Goal: Task Accomplishment & Management: Complete application form

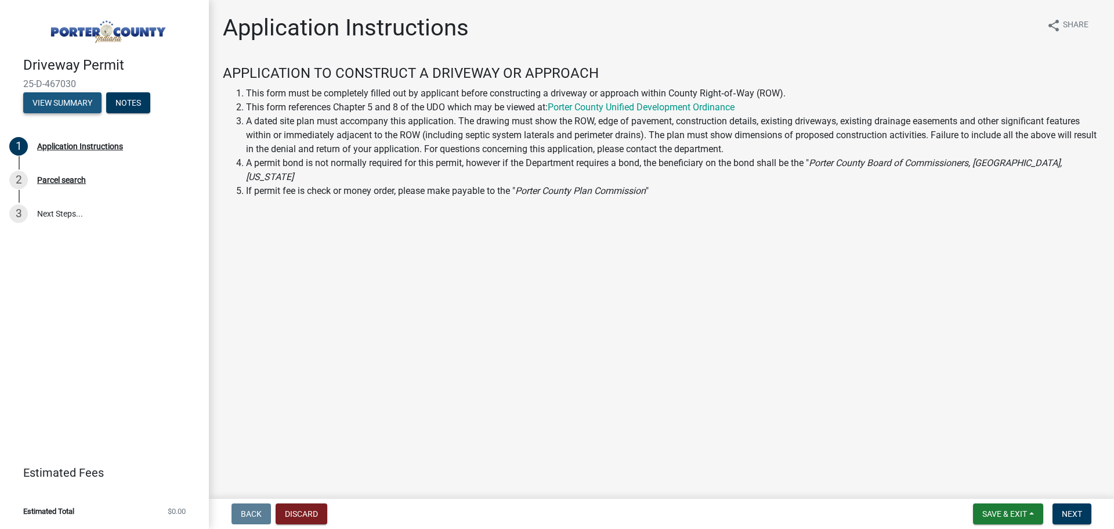
click at [82, 104] on button "View Summary" at bounding box center [62, 102] width 78 height 21
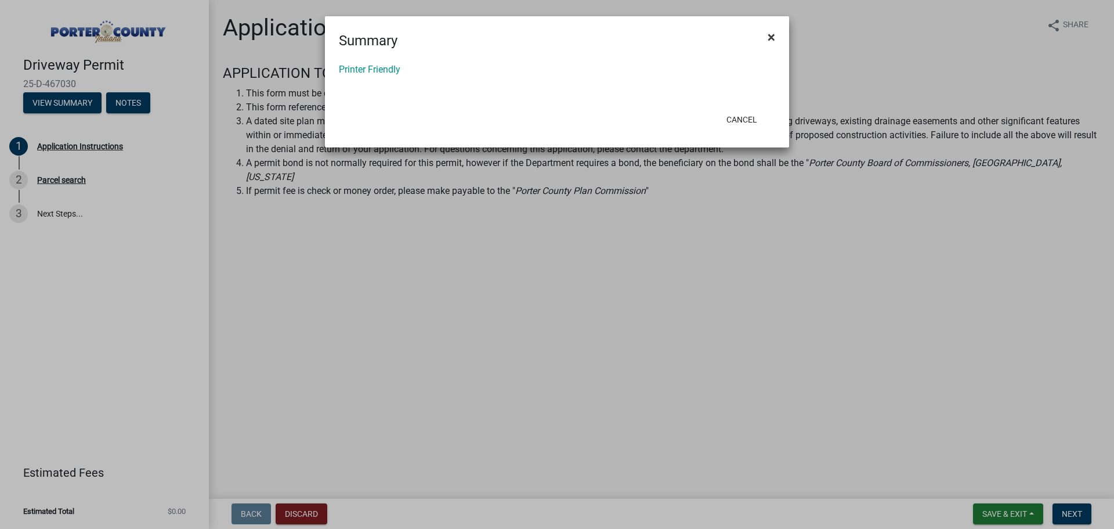
click at [774, 39] on span "×" at bounding box center [772, 37] width 8 height 16
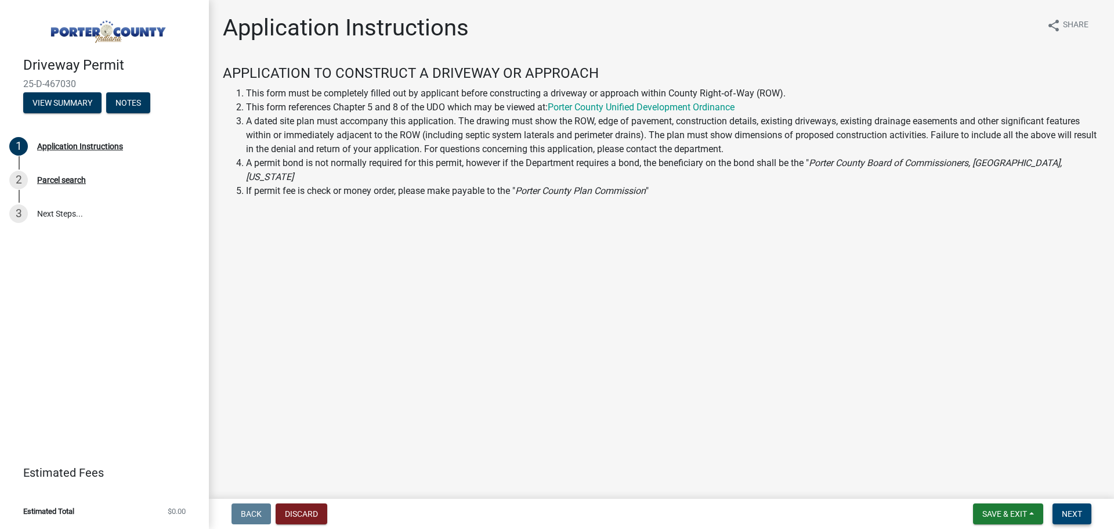
click at [1065, 513] on span "Next" at bounding box center [1072, 513] width 20 height 9
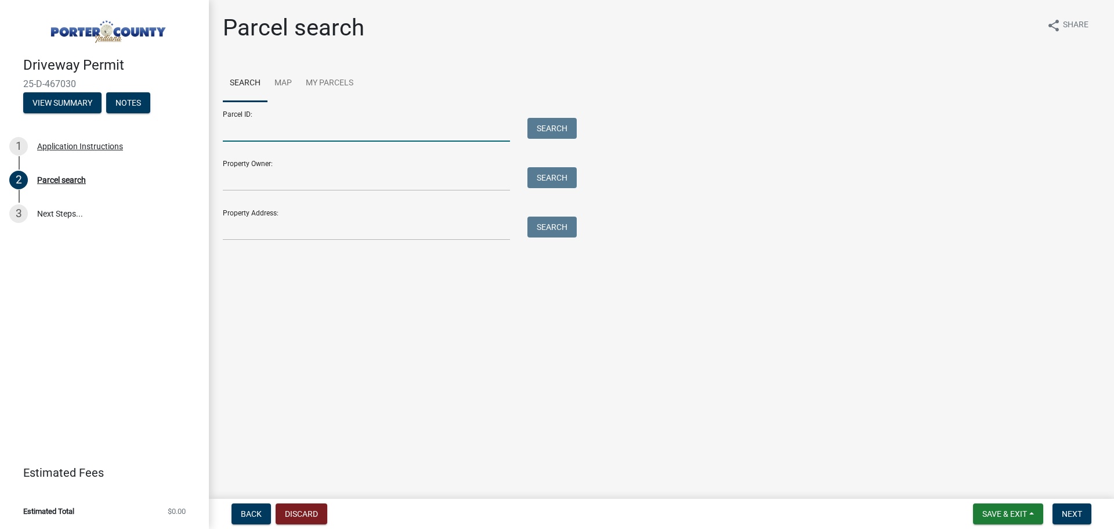
click at [322, 128] on input "Parcel ID:" at bounding box center [366, 130] width 287 height 24
click at [320, 79] on link "My Parcels" at bounding box center [330, 83] width 62 height 37
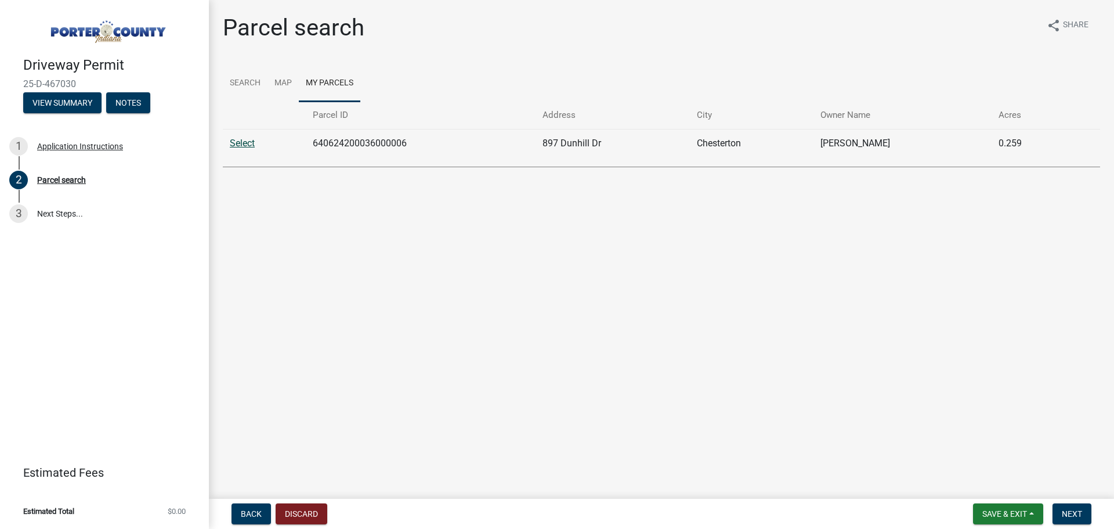
click at [246, 144] on link "Select" at bounding box center [242, 143] width 25 height 11
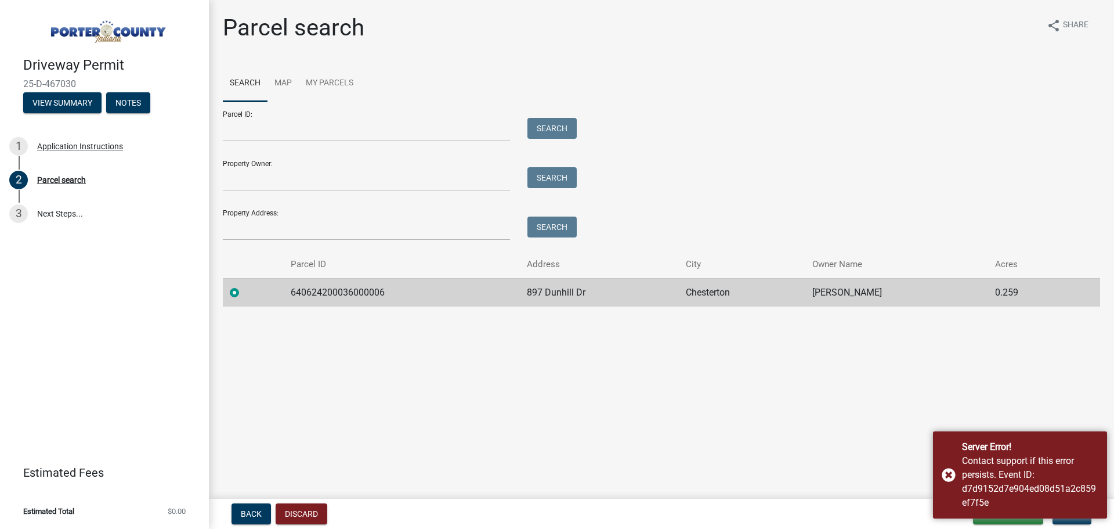
click at [1045, 392] on main "Parcel search share Share Search Map My Parcels Parcel ID: Search Property Owne…" at bounding box center [662, 247] width 906 height 494
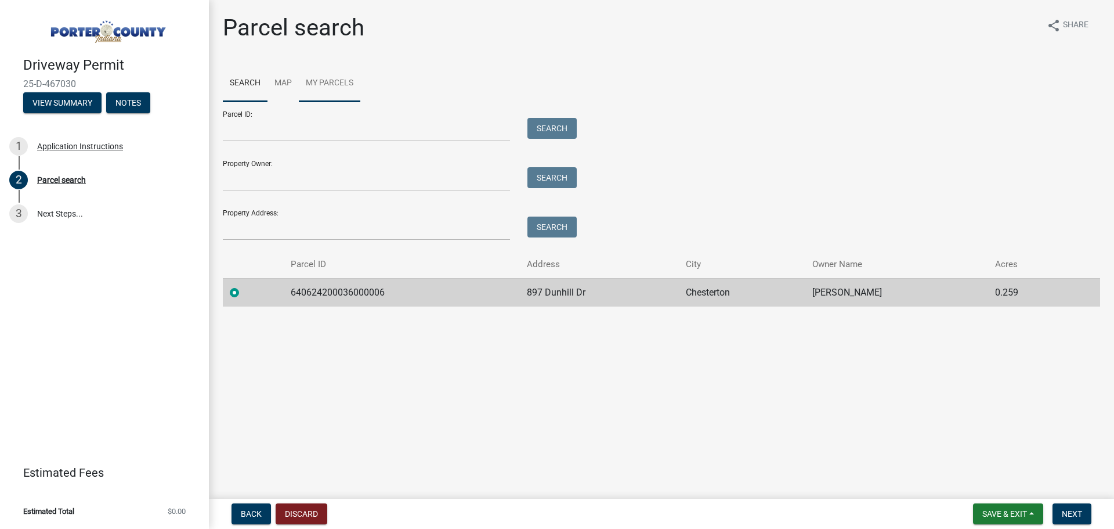
click at [322, 77] on link "My Parcels" at bounding box center [330, 83] width 62 height 37
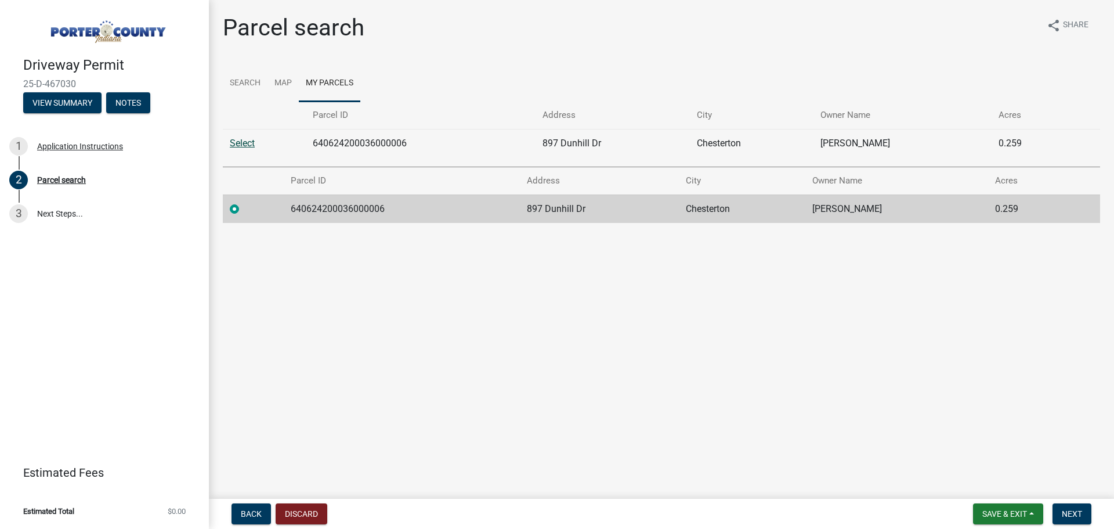
click at [252, 143] on link "Select" at bounding box center [242, 143] width 25 height 11
radio input "false"
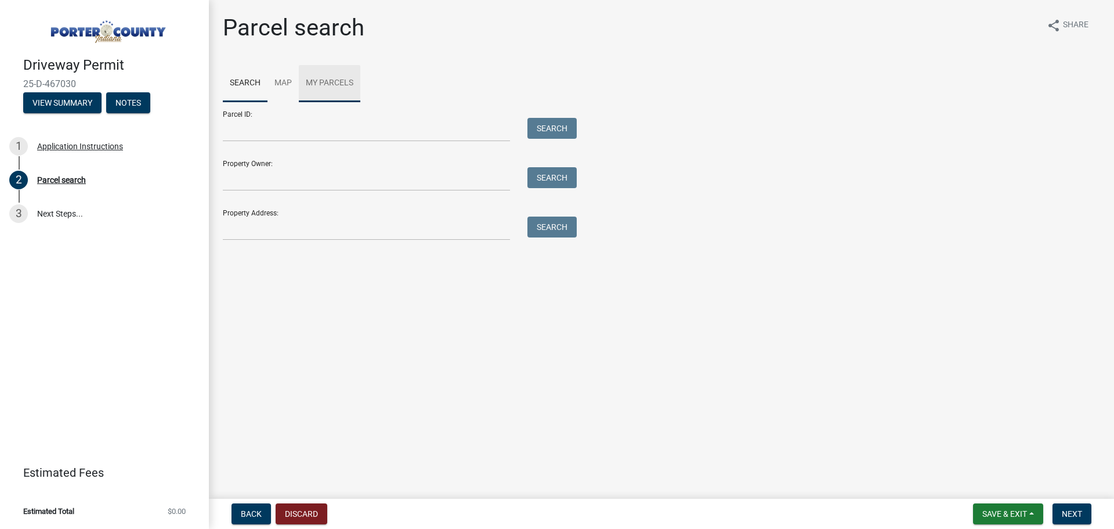
click at [326, 85] on link "My Parcels" at bounding box center [330, 83] width 62 height 37
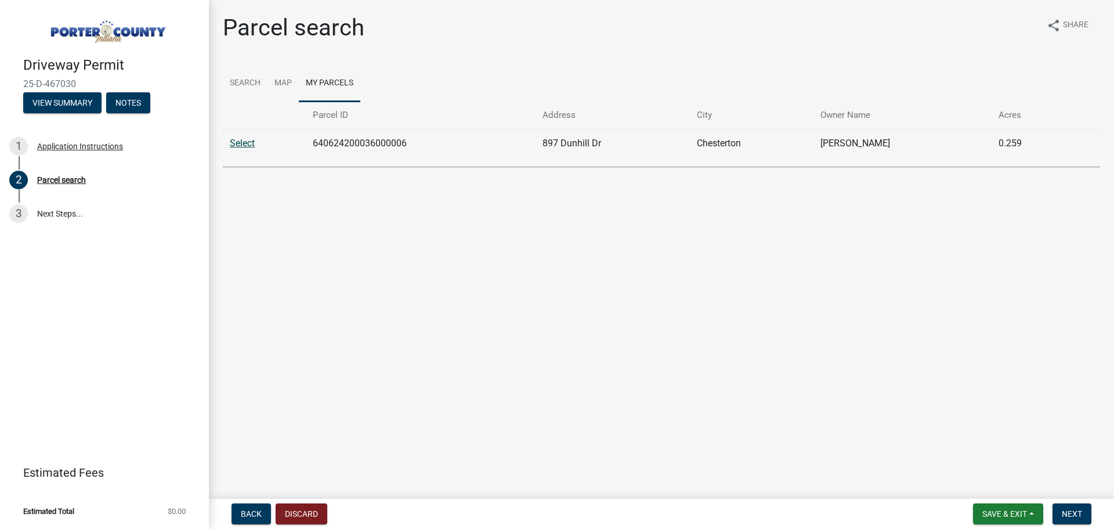
click at [241, 142] on link "Select" at bounding box center [242, 143] width 25 height 11
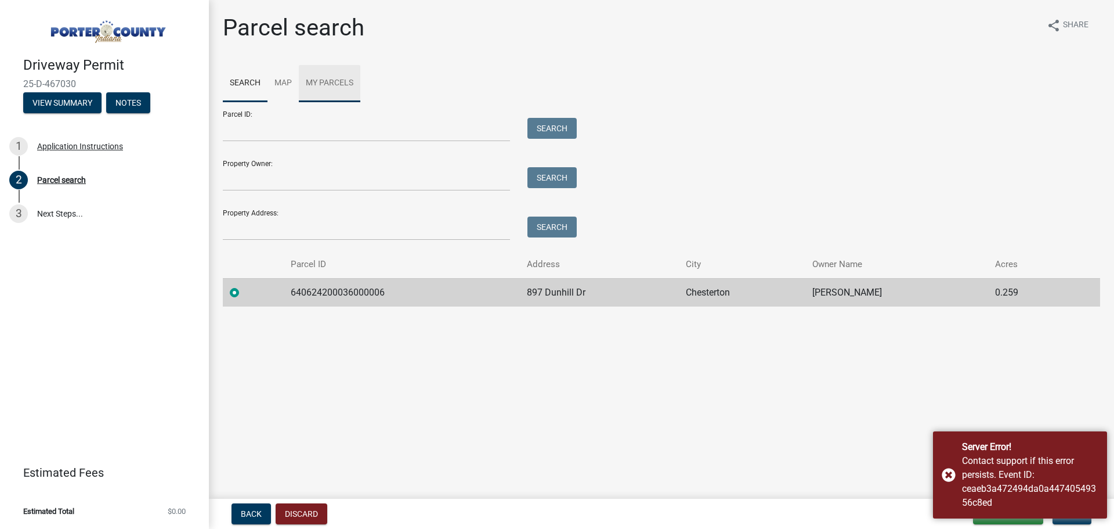
click at [348, 81] on link "My Parcels" at bounding box center [330, 83] width 62 height 37
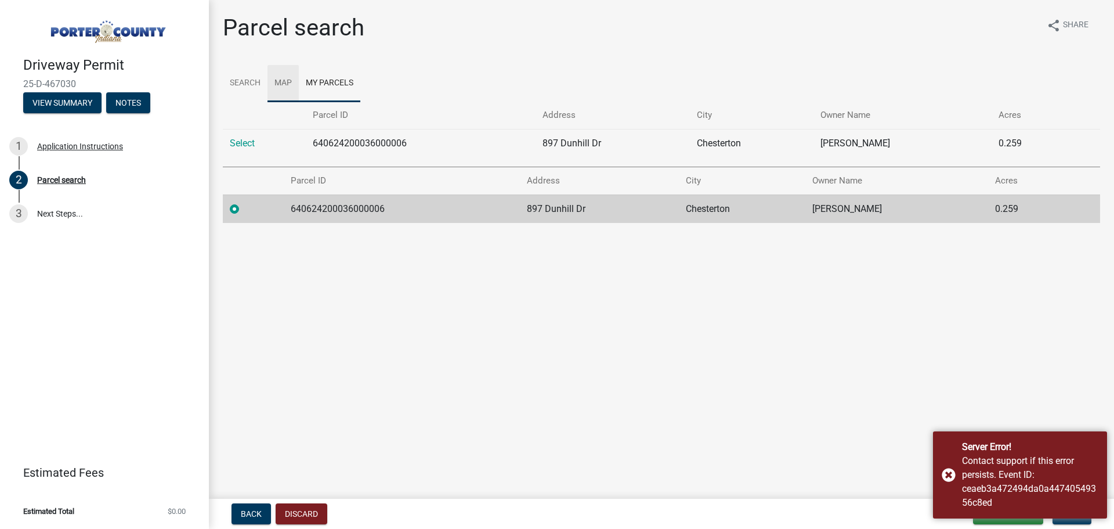
click at [276, 78] on link "Map" at bounding box center [283, 83] width 31 height 37
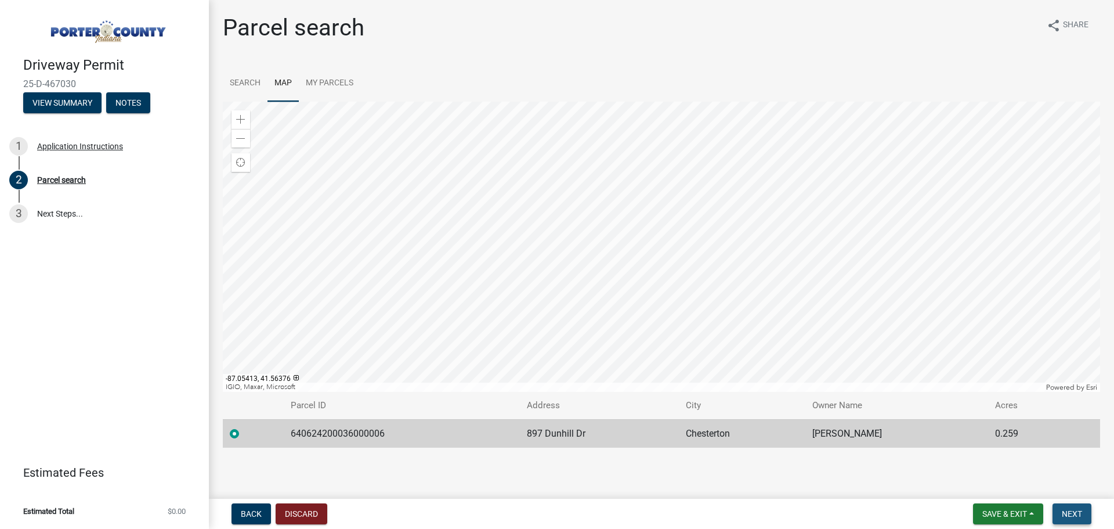
click at [1062, 511] on span "Next" at bounding box center [1072, 513] width 20 height 9
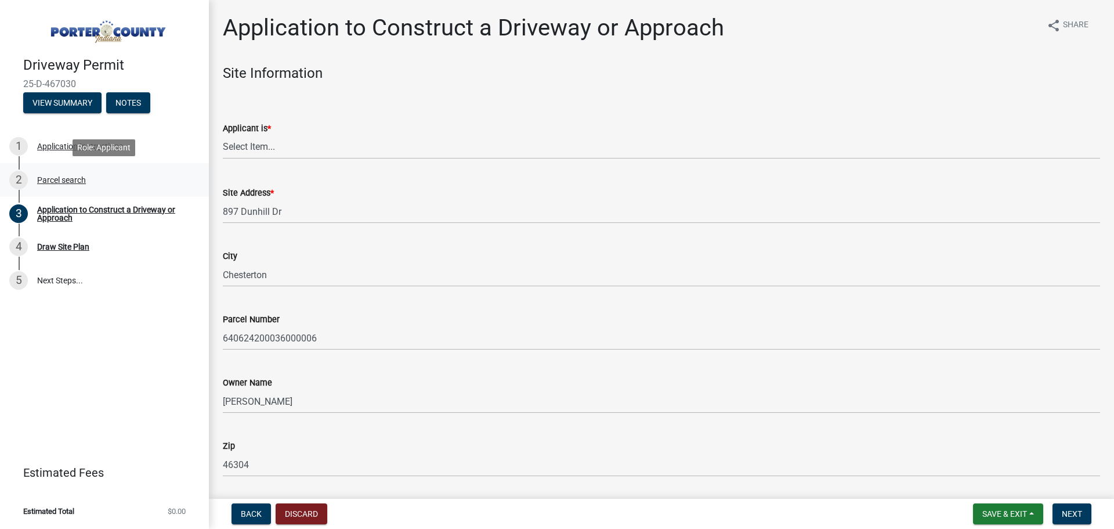
click at [63, 185] on div "2 Parcel search" at bounding box center [99, 180] width 181 height 19
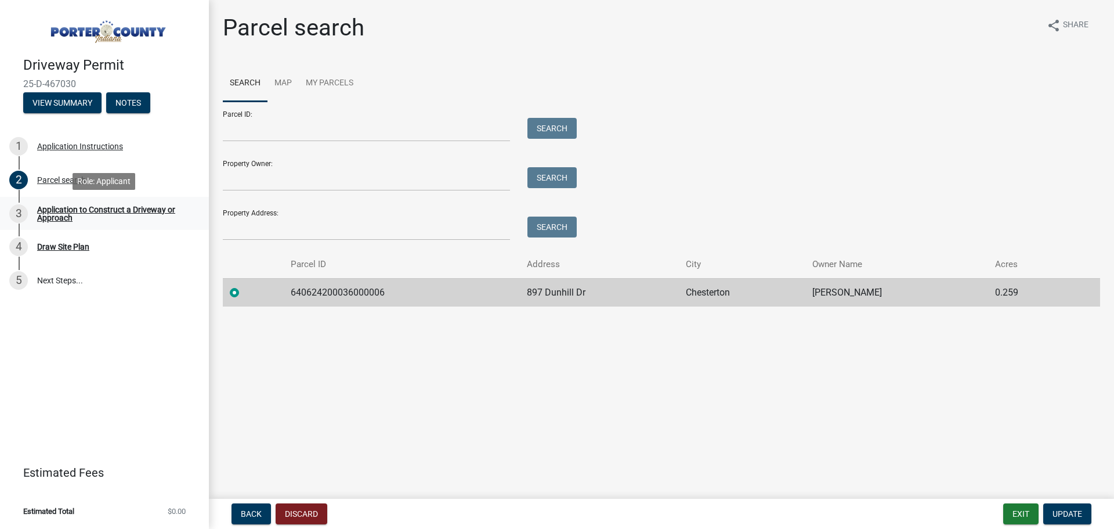
click at [67, 208] on div "Application to Construct a Driveway or Approach" at bounding box center [113, 213] width 153 height 16
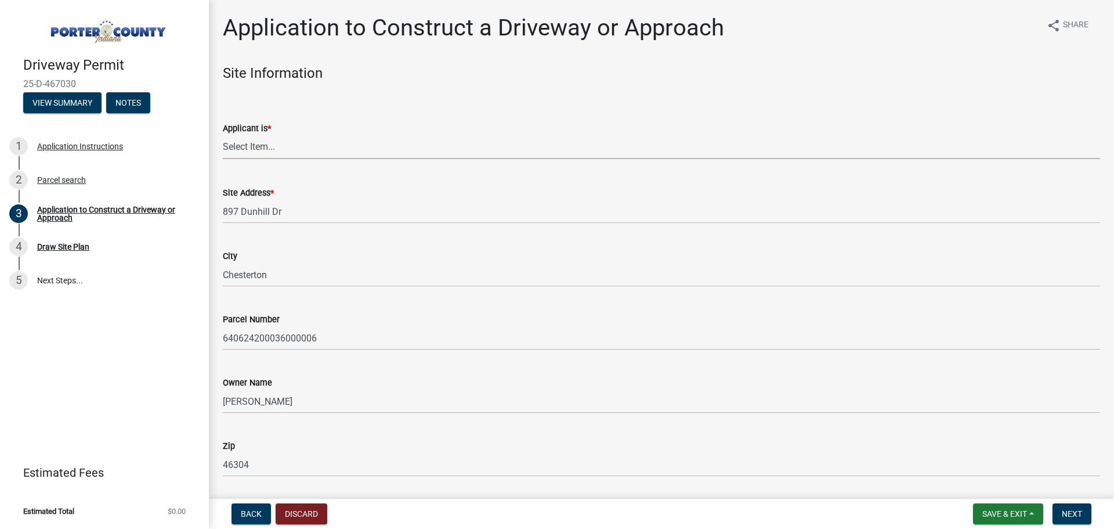
click at [269, 144] on select "Select Item... Owner Contractor" at bounding box center [662, 147] width 878 height 24
click at [223, 135] on select "Select Item... Owner Contractor" at bounding box center [662, 147] width 878 height 24
select select "6693fb74-6916-4e5e-bbfe-7ed9af50ffb7"
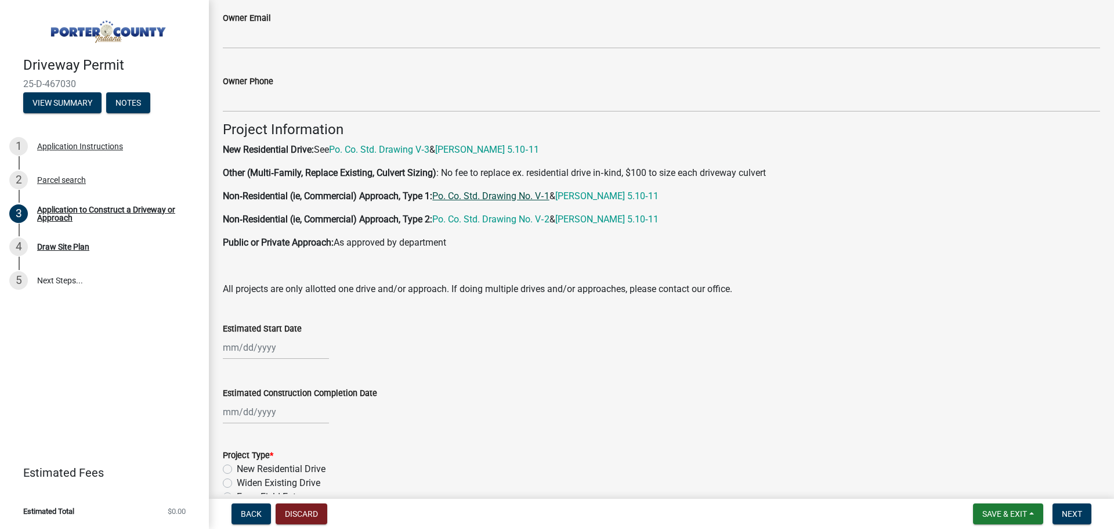
scroll to position [697, 0]
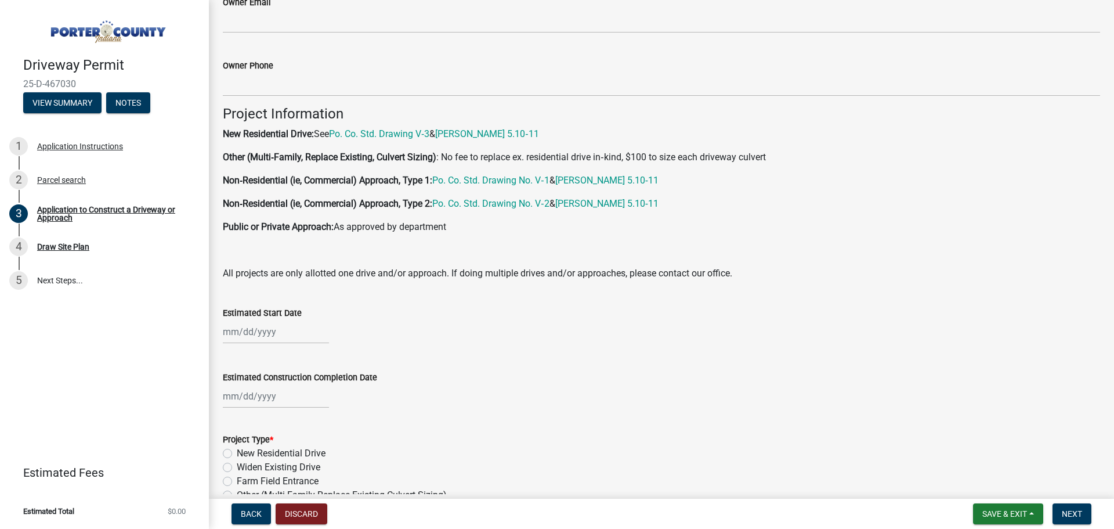
select select "8"
select select "2025"
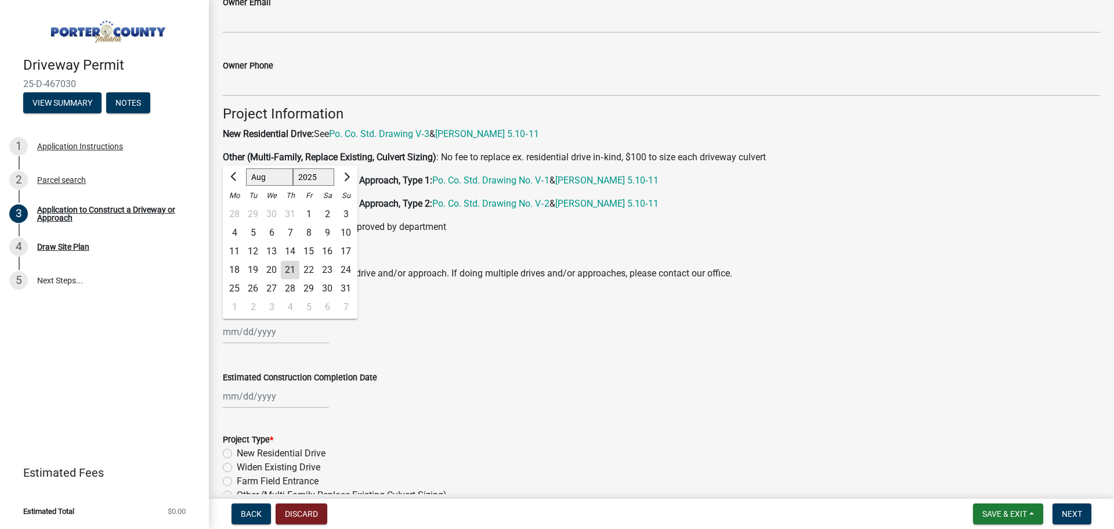
click at [257, 328] on div "[PERSON_NAME] Feb Mar Apr [PERSON_NAME][DATE] Oct Nov [DATE] 1526 1527 1528 152…" at bounding box center [276, 332] width 106 height 24
click at [349, 176] on span "Next month" at bounding box center [345, 176] width 9 height 9
select select "9"
click at [233, 231] on div "8" at bounding box center [234, 232] width 19 height 19
type input "09/08/2025"
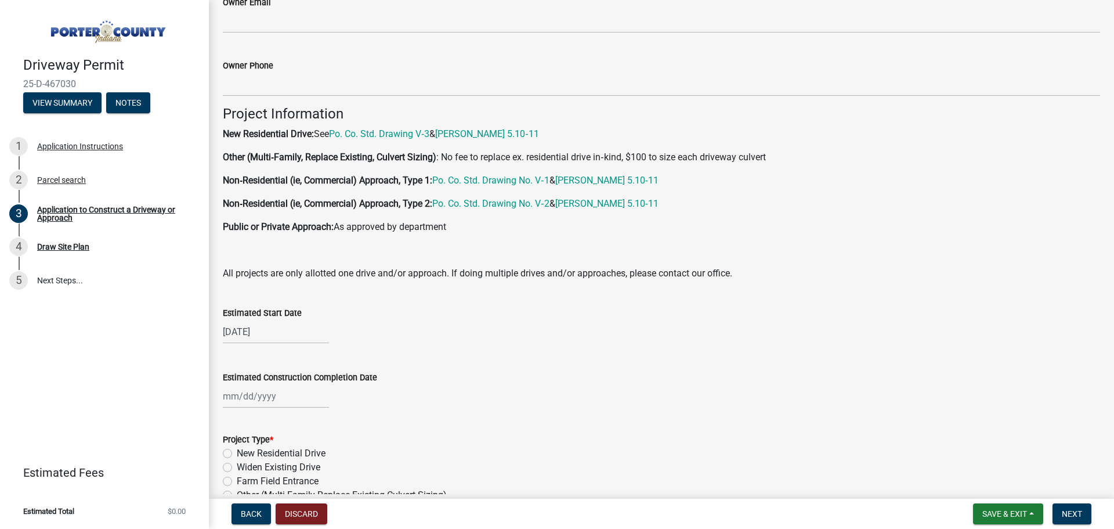
select select "8"
select select "2025"
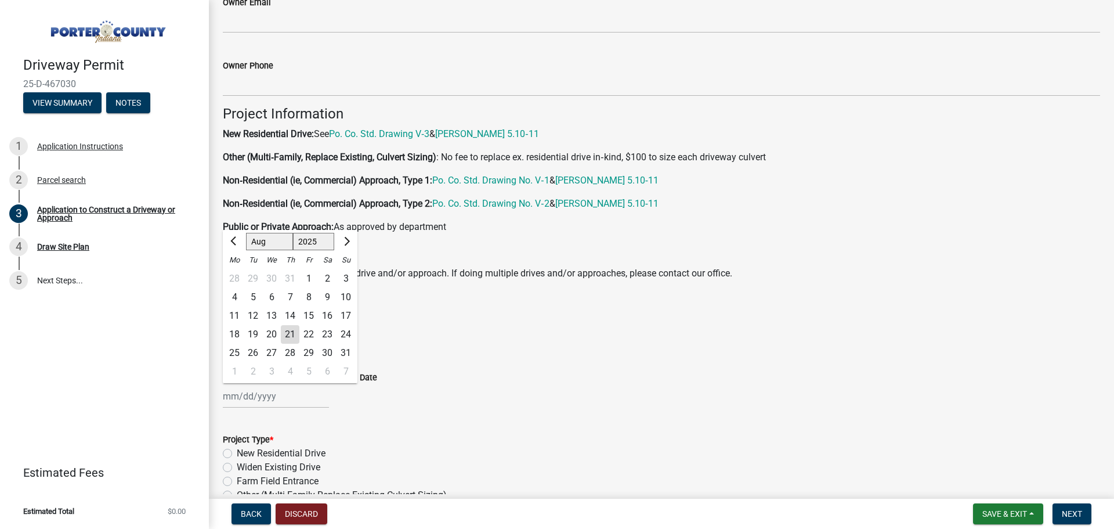
click at [271, 389] on div "Jan Feb Mar Apr May Jun Jul Aug Sep Oct Nov Dec 1525 1526 1527 1528 1529 1530 1…" at bounding box center [276, 396] width 106 height 24
click at [348, 240] on span "Next month" at bounding box center [345, 240] width 9 height 9
select select "9"
click at [289, 294] on div "11" at bounding box center [290, 297] width 19 height 19
type input "09/11/2025"
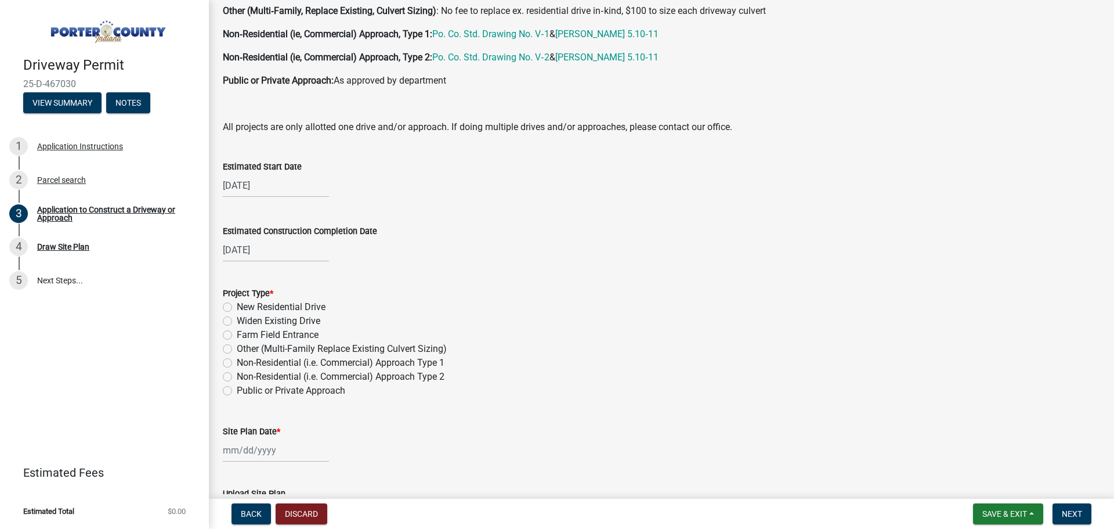
scroll to position [871, 0]
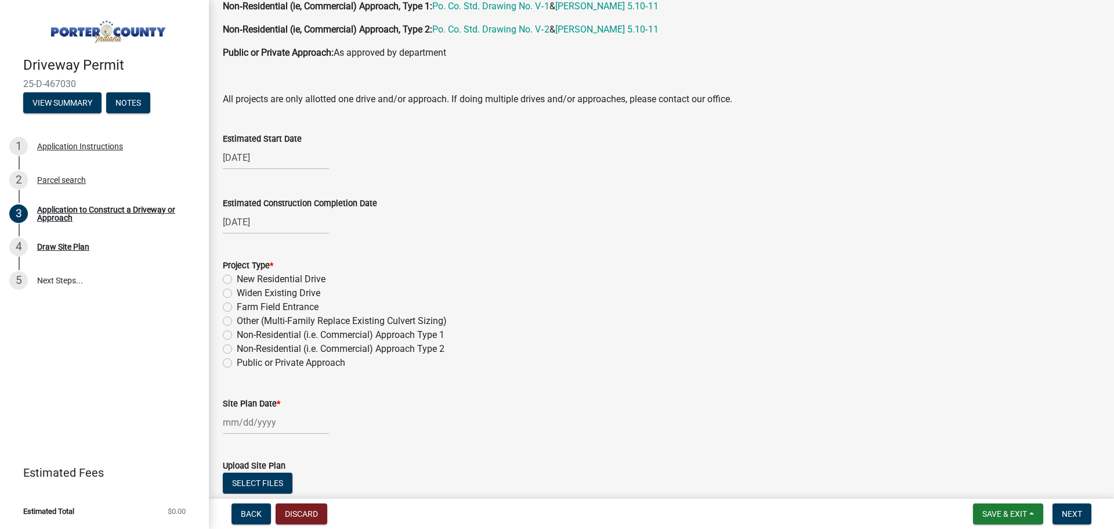
click at [237, 294] on label "Widen Existing Drive" at bounding box center [279, 293] width 84 height 14
click at [237, 294] on input "Widen Existing Drive" at bounding box center [241, 290] width 8 height 8
radio input "true"
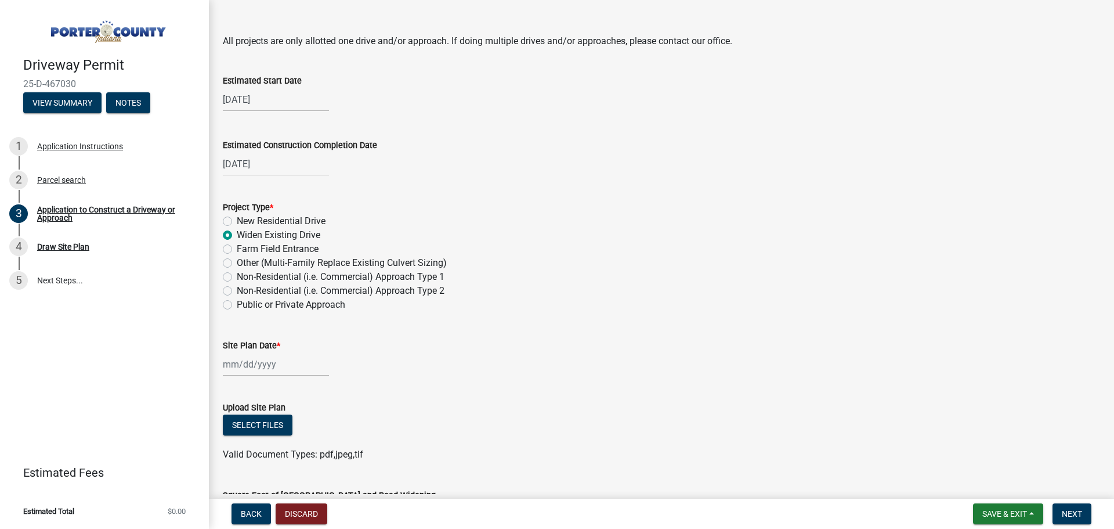
scroll to position [987, 0]
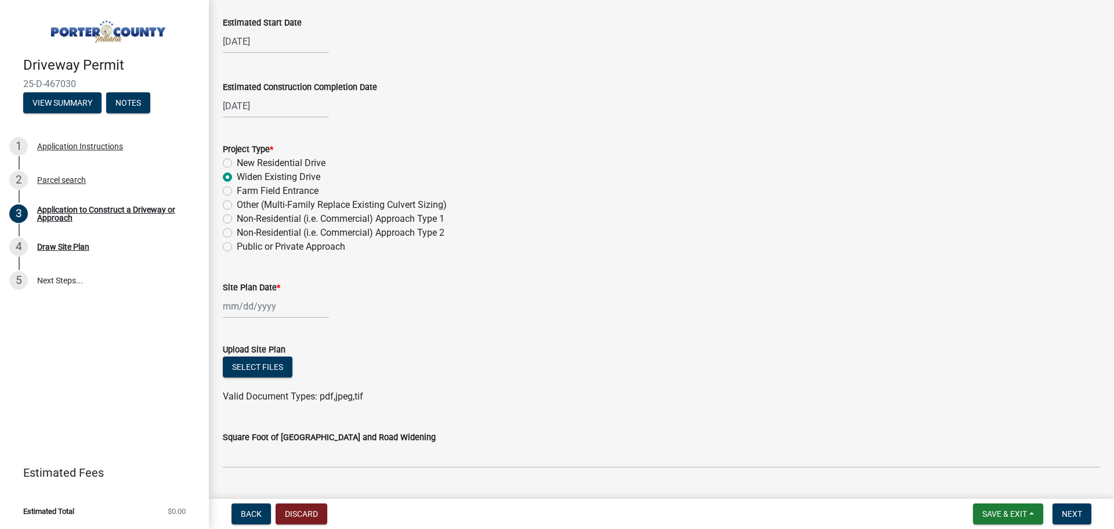
click at [270, 309] on div at bounding box center [276, 306] width 106 height 24
select select "8"
select select "2025"
